Goal: Transaction & Acquisition: Download file/media

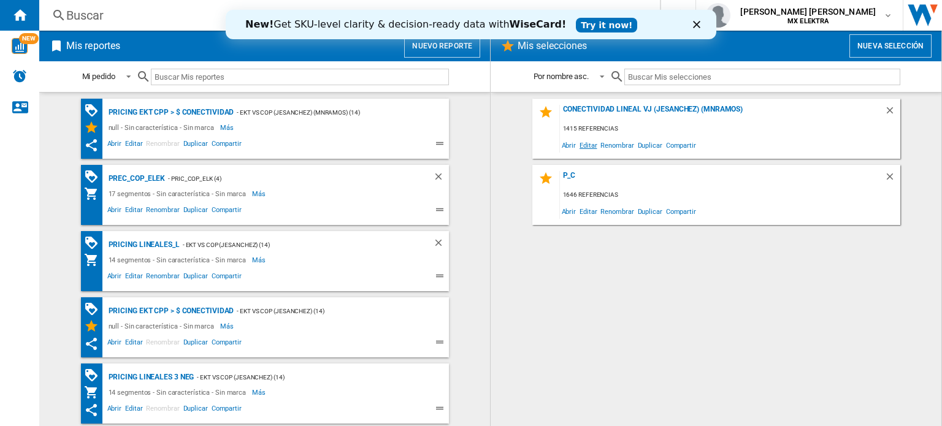
click at [586, 143] on span "Editar" at bounding box center [588, 145] width 21 height 17
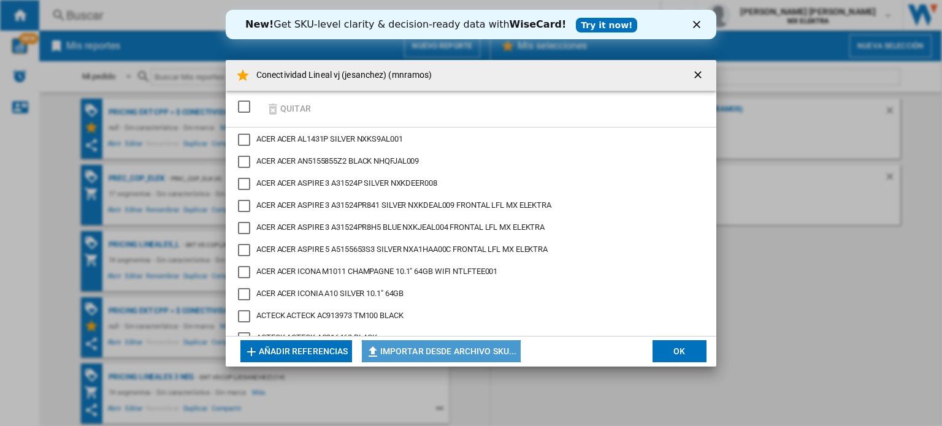
click at [433, 343] on button "Importar desde archivo SKU..." at bounding box center [441, 351] width 159 height 22
type input "**********"
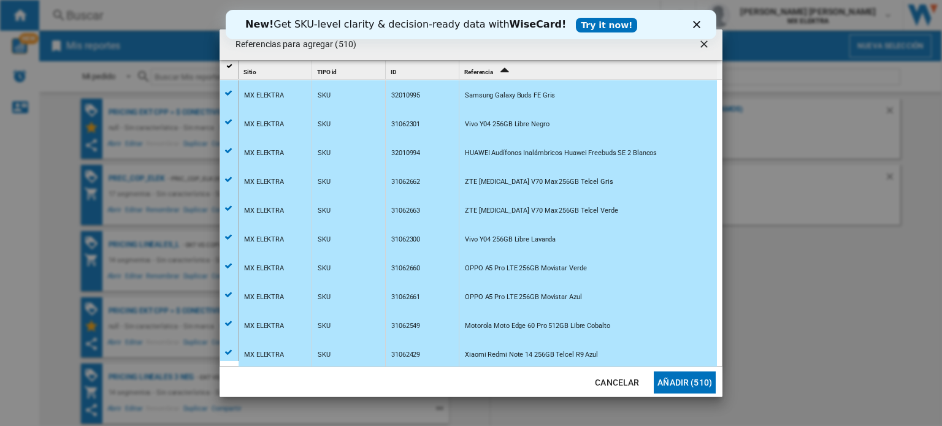
click at [681, 385] on button "Añadir (510)" at bounding box center [685, 383] width 62 height 22
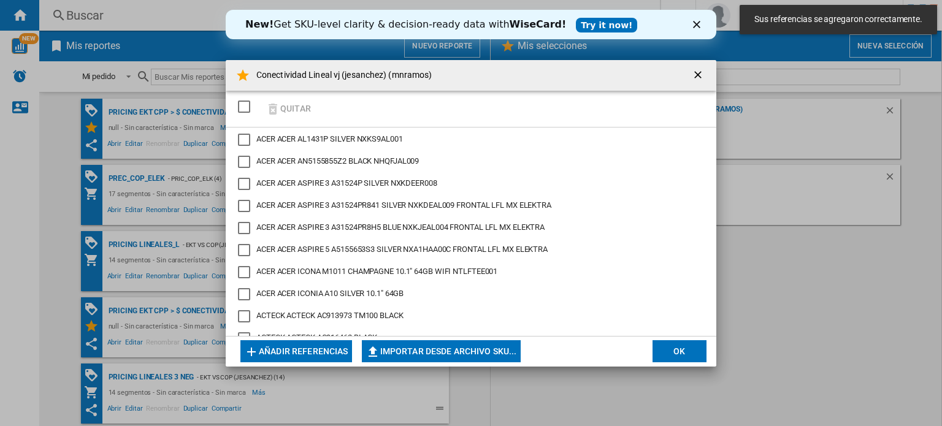
click at [676, 357] on button "OK" at bounding box center [679, 351] width 54 height 22
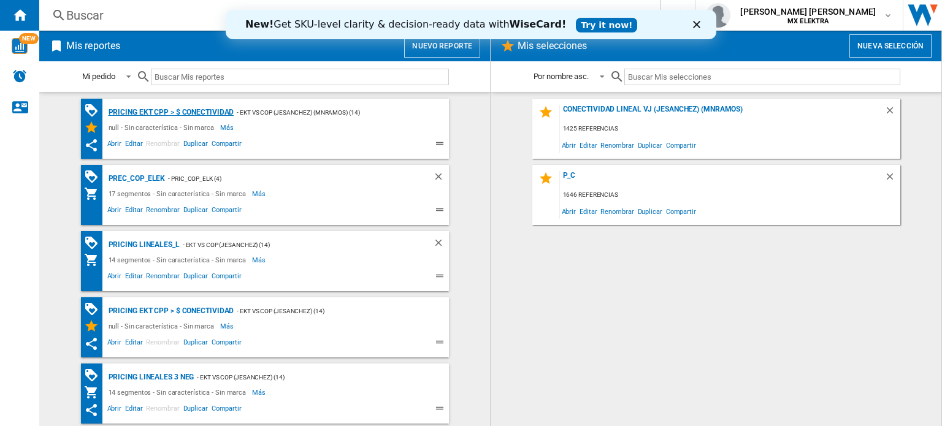
click at [208, 112] on div "Pricing EKT CPP > $ Conectividad" at bounding box center [169, 112] width 129 height 15
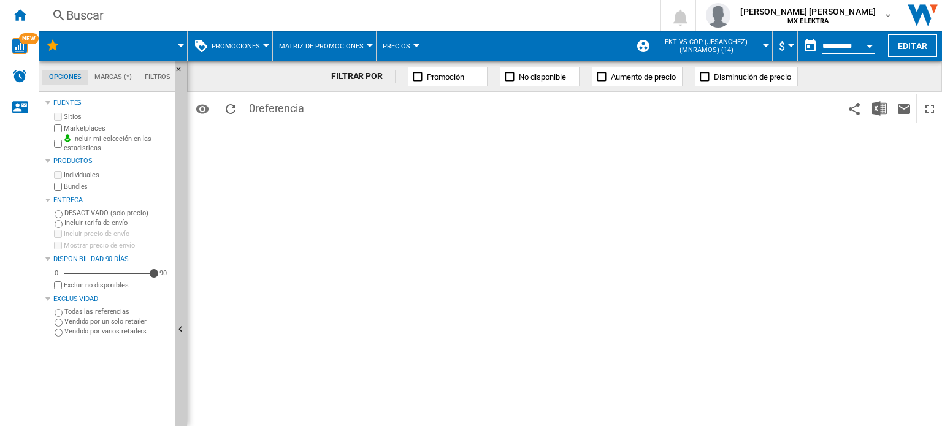
click at [172, 37] on span at bounding box center [131, 46] width 99 height 31
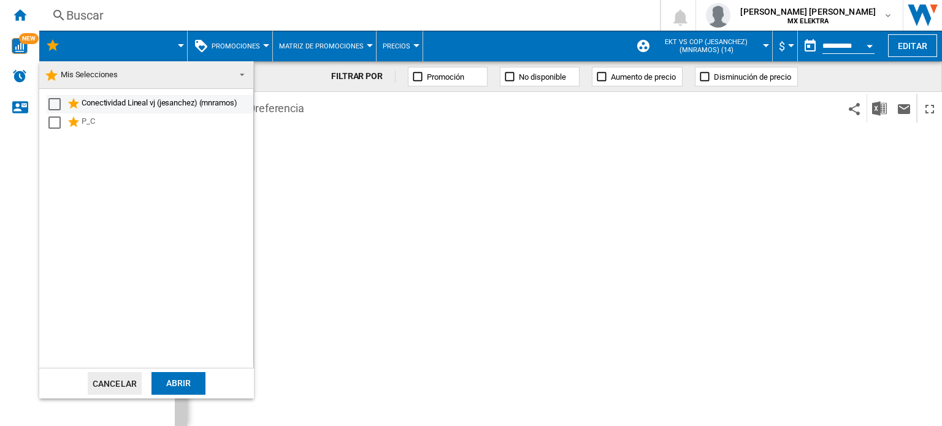
click at [56, 107] on div "Select" at bounding box center [54, 104] width 12 height 12
click at [186, 383] on div "Abrir" at bounding box center [178, 383] width 54 height 23
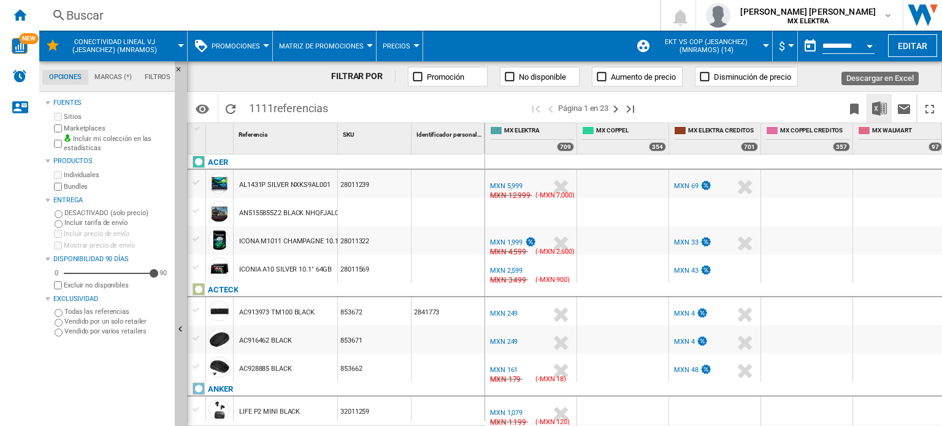
click at [880, 108] on img "Descargar en Excel" at bounding box center [879, 108] width 15 height 15
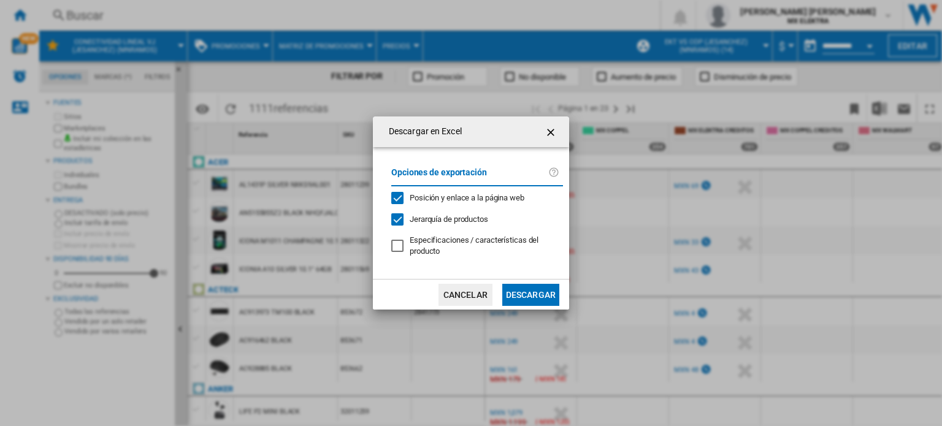
click at [542, 290] on button "Descargar" at bounding box center [530, 295] width 57 height 22
